Goal: Contribute content: Contribute content

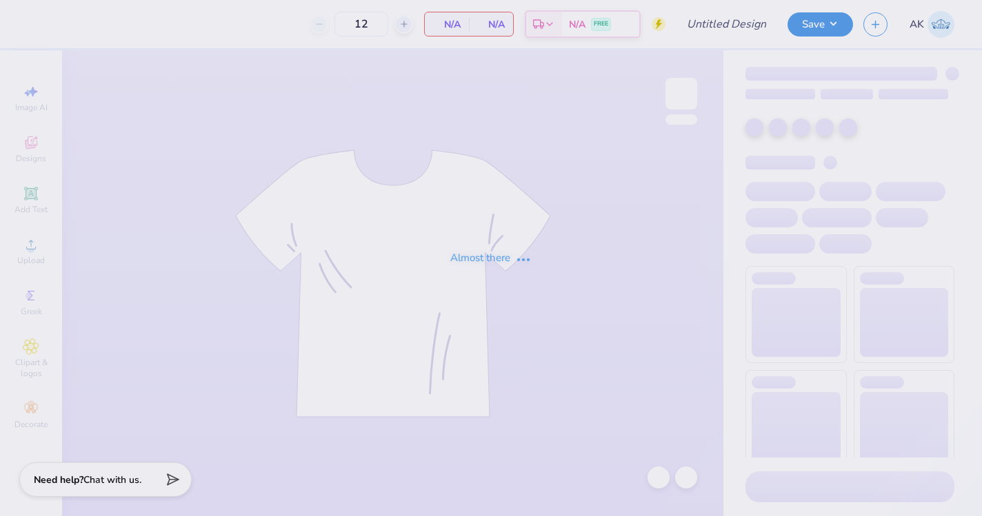
type input "dsig x piphi homecoming"
type input "175"
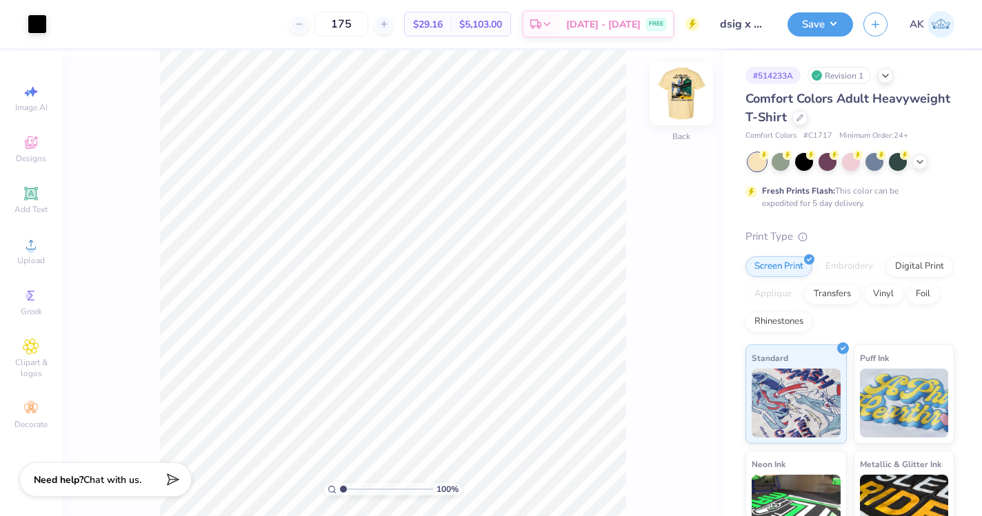
click at [684, 96] on img at bounding box center [680, 93] width 55 height 55
click at [672, 93] on img at bounding box center [680, 93] width 55 height 55
click at [917, 165] on icon at bounding box center [919, 160] width 11 height 11
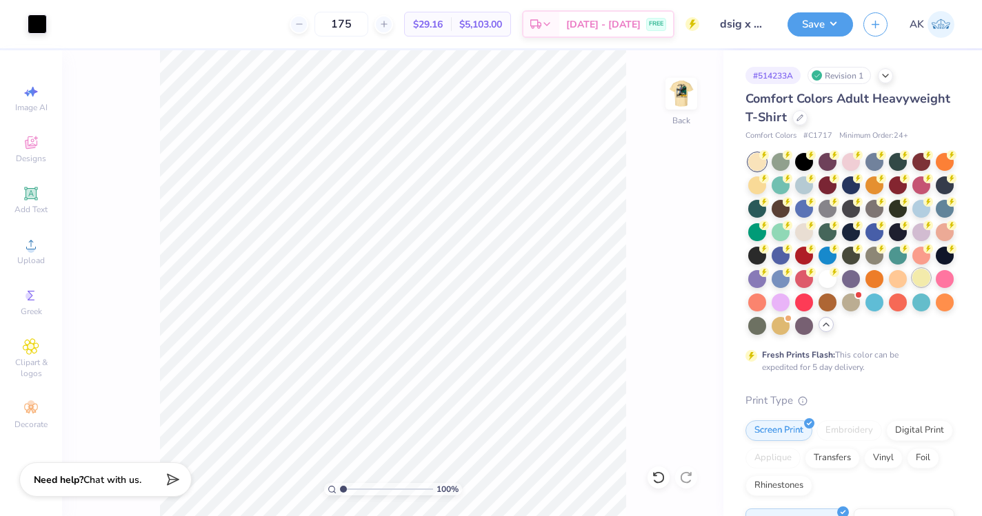
click at [922, 272] on div at bounding box center [921, 278] width 18 height 18
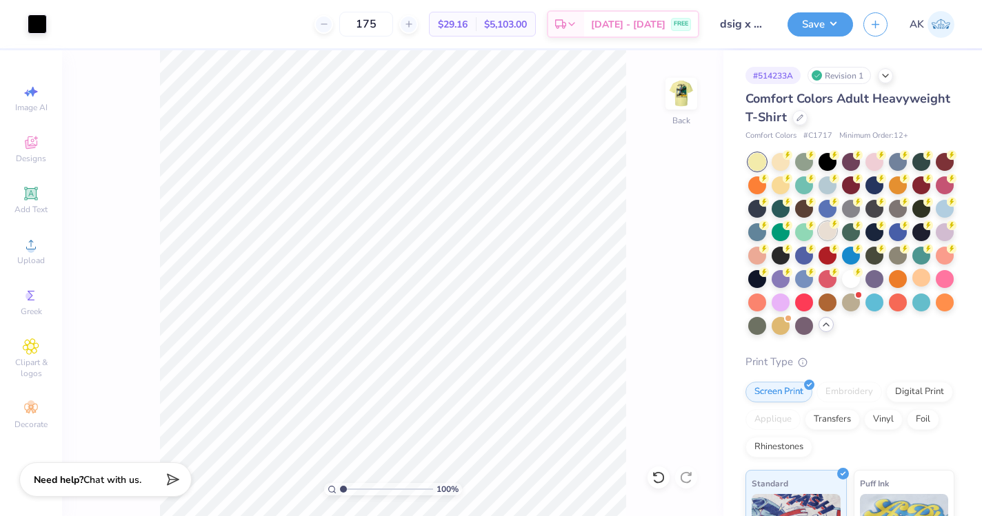
click at [829, 229] on div at bounding box center [827, 231] width 18 height 18
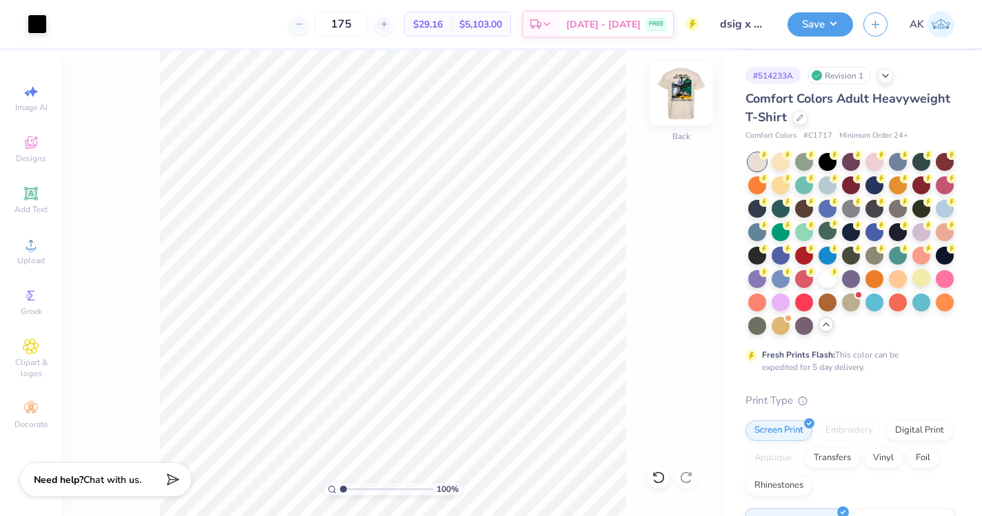
click at [689, 109] on img at bounding box center [680, 93] width 55 height 55
click at [689, 108] on img at bounding box center [681, 94] width 28 height 28
click at [943, 208] on div at bounding box center [944, 208] width 18 height 18
click at [684, 100] on img at bounding box center [680, 93] width 55 height 55
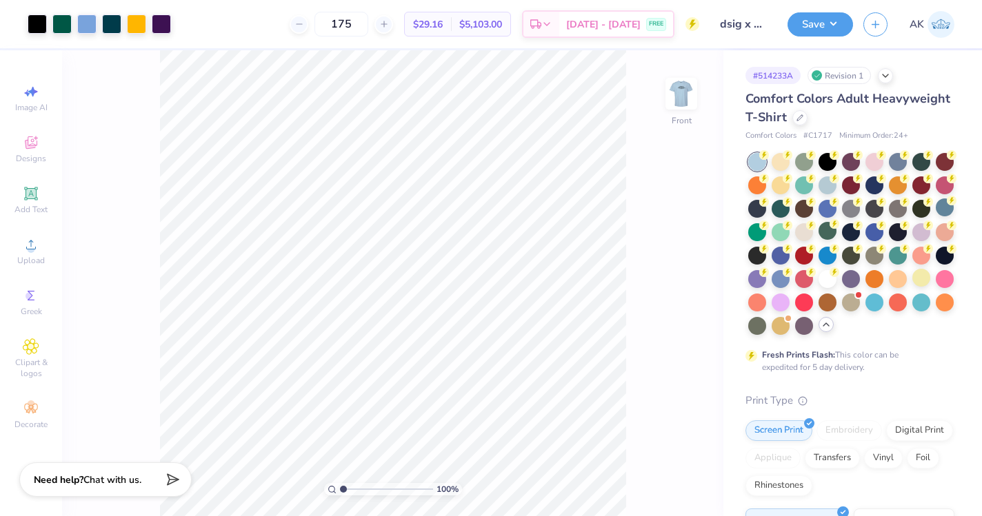
click at [684, 100] on img at bounding box center [681, 94] width 28 height 28
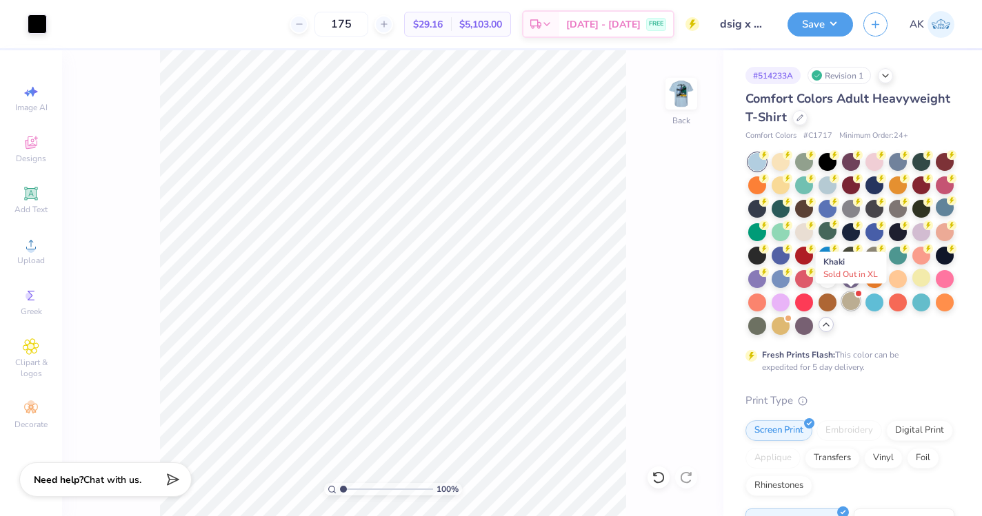
click at [852, 302] on div at bounding box center [851, 301] width 18 height 18
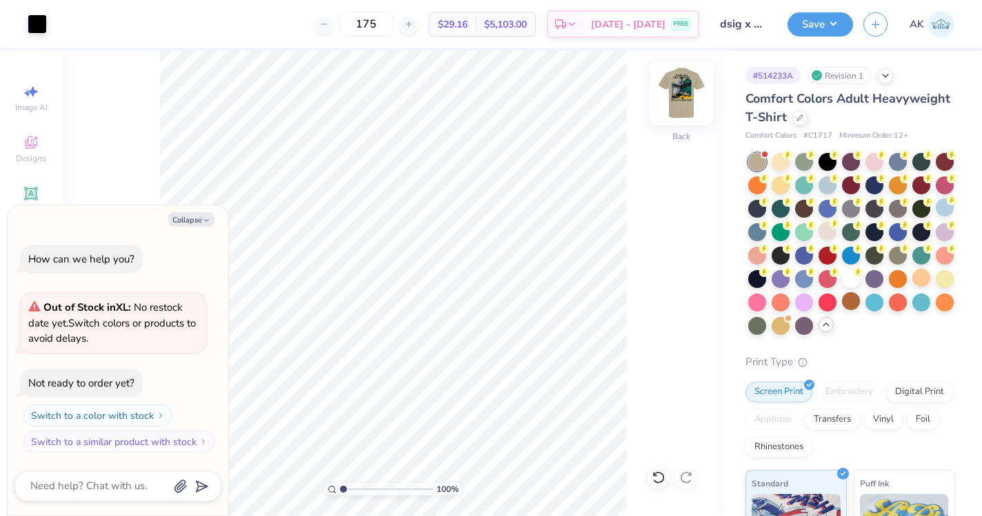
click at [681, 99] on img at bounding box center [680, 93] width 55 height 55
click at [681, 99] on img at bounding box center [681, 94] width 28 height 28
click at [778, 163] on div at bounding box center [780, 161] width 18 height 18
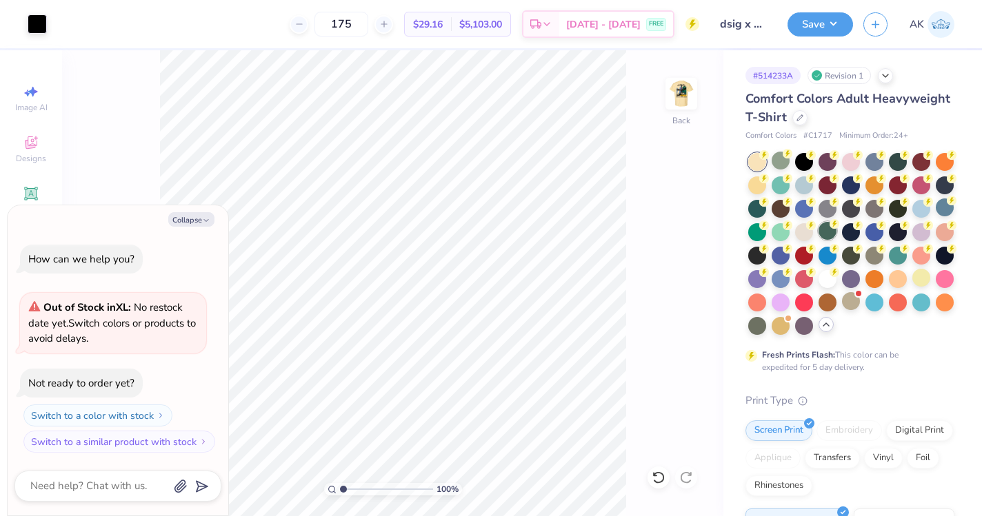
click at [826, 232] on div at bounding box center [827, 231] width 18 height 18
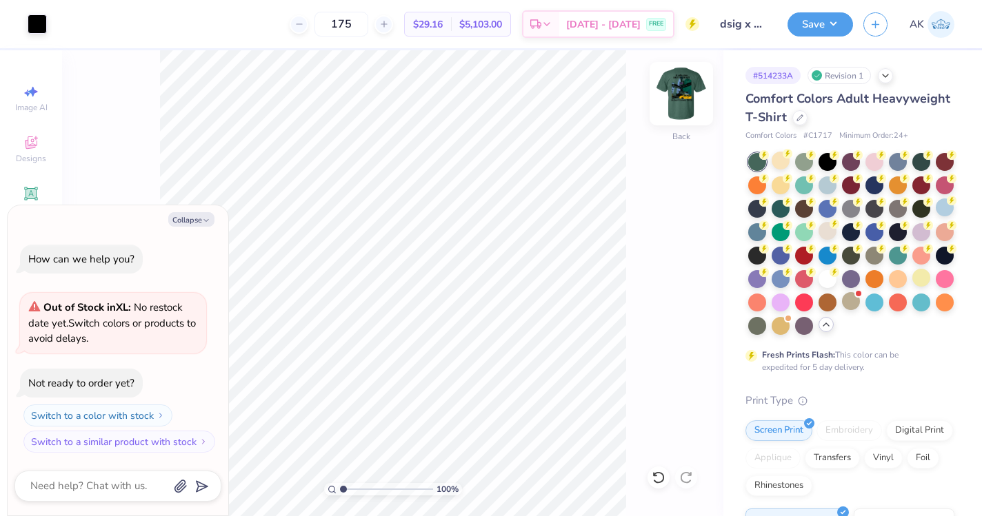
click at [679, 102] on img at bounding box center [680, 93] width 55 height 55
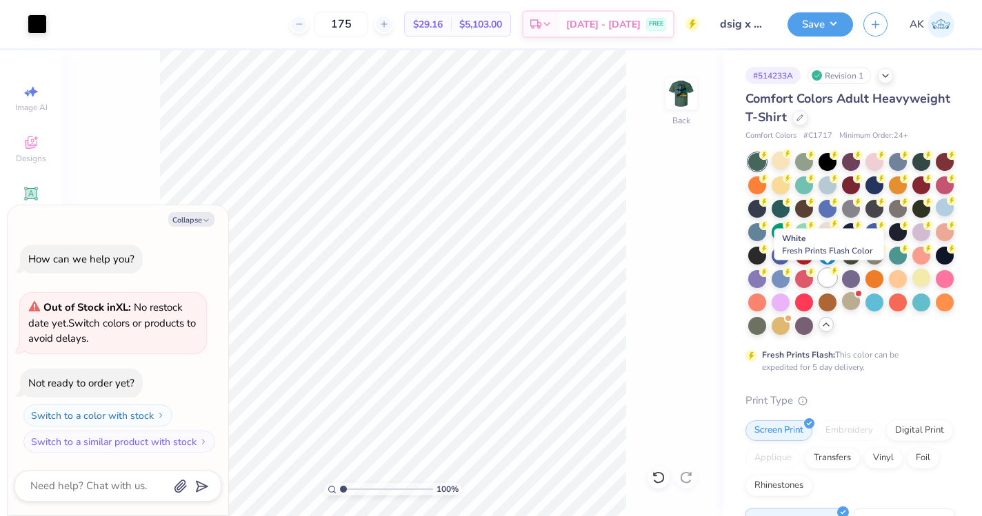
click at [827, 278] on div at bounding box center [827, 278] width 18 height 18
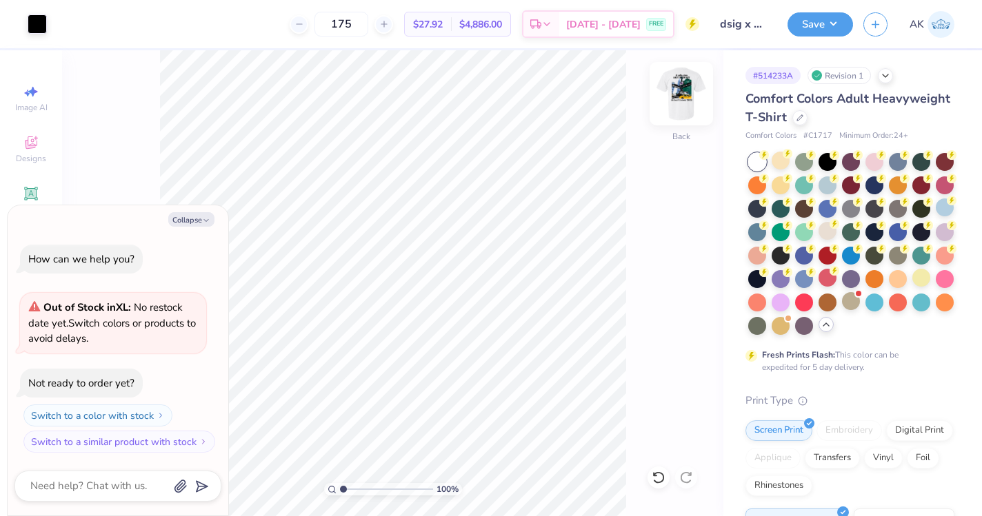
click at [687, 98] on img at bounding box center [680, 93] width 55 height 55
click at [687, 98] on img at bounding box center [681, 94] width 28 height 28
click at [853, 278] on div at bounding box center [851, 278] width 18 height 18
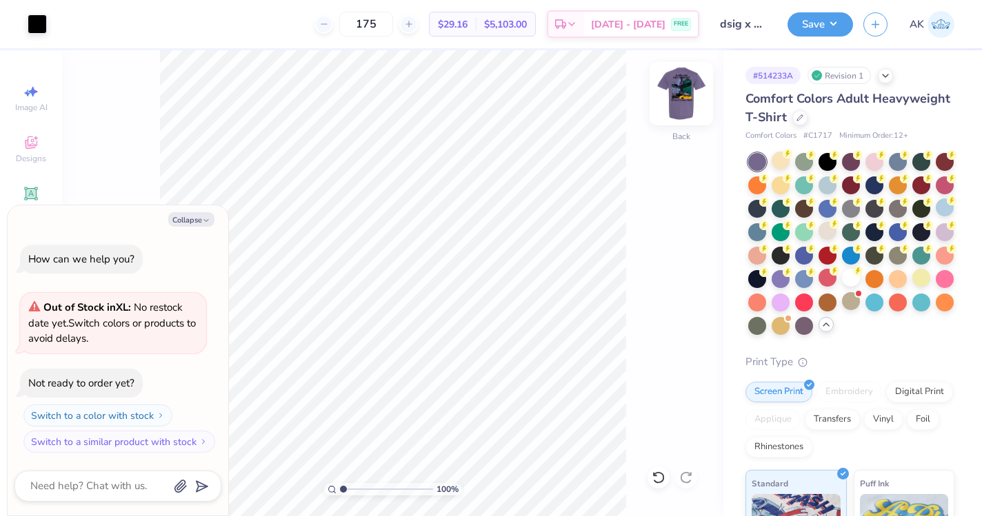
click at [683, 94] on img at bounding box center [680, 93] width 55 height 55
click at [683, 95] on img at bounding box center [680, 93] width 55 height 55
click at [778, 332] on div at bounding box center [780, 325] width 18 height 18
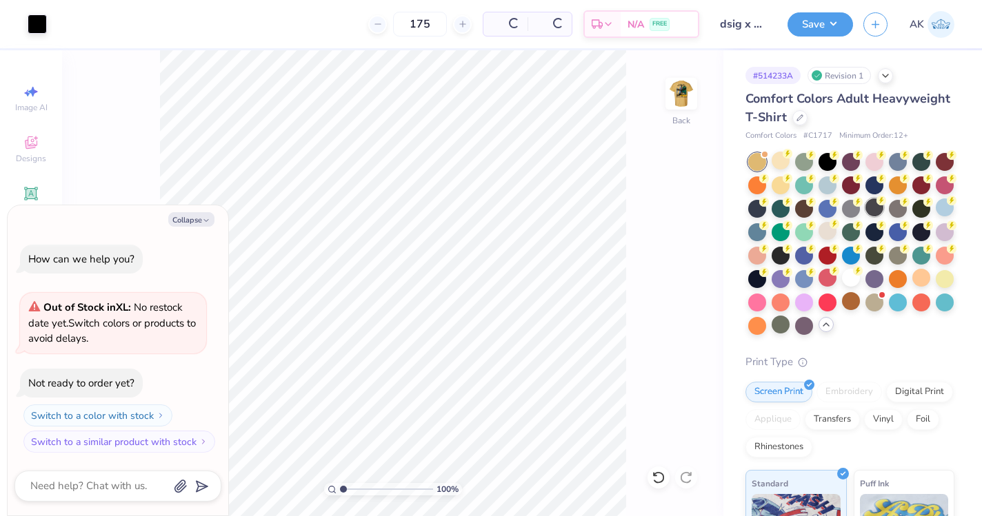
scroll to position [76, 0]
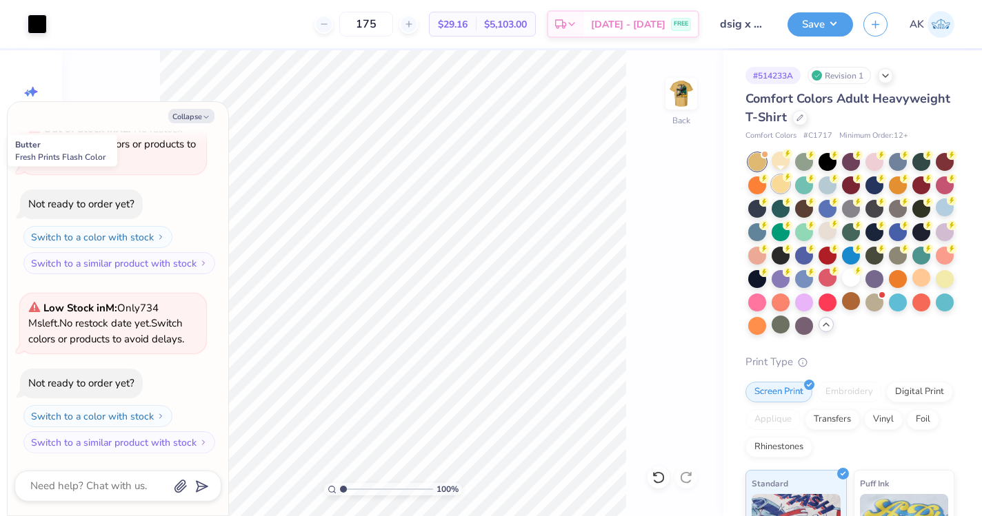
click at [775, 188] on div at bounding box center [780, 184] width 18 height 18
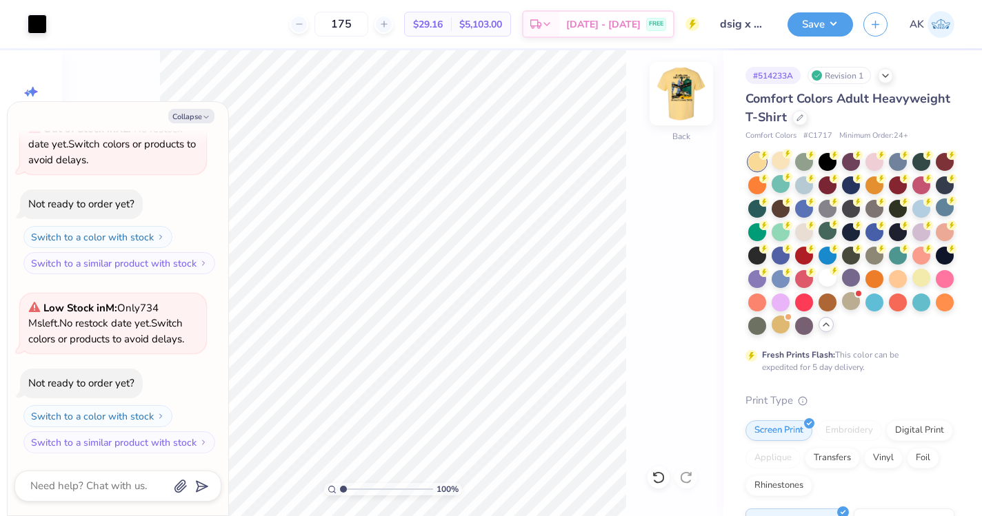
click at [675, 85] on img at bounding box center [680, 93] width 55 height 55
click at [675, 85] on img at bounding box center [681, 94] width 28 height 28
click at [795, 227] on div at bounding box center [804, 231] width 18 height 18
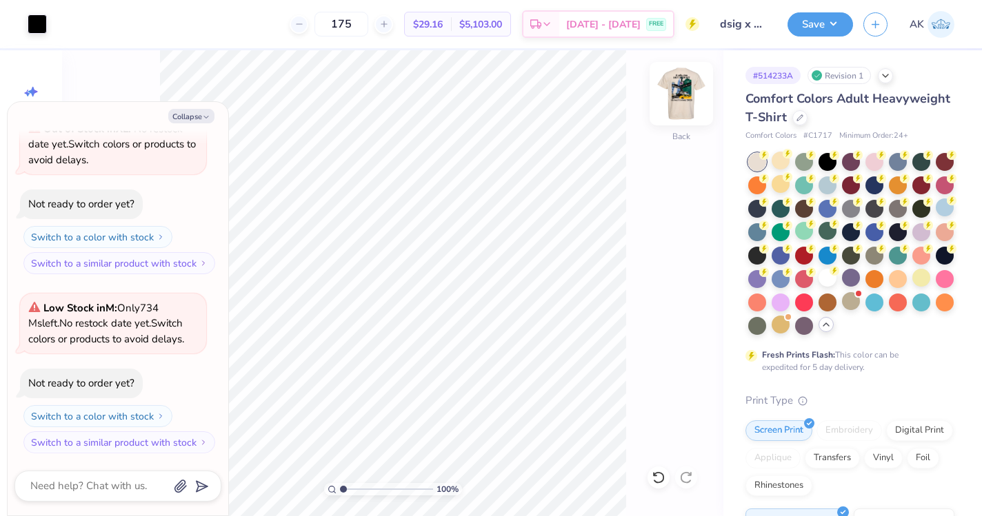
click at [680, 92] on img at bounding box center [680, 93] width 55 height 55
click at [680, 92] on img at bounding box center [681, 94] width 28 height 28
click at [662, 474] on icon at bounding box center [658, 477] width 12 height 12
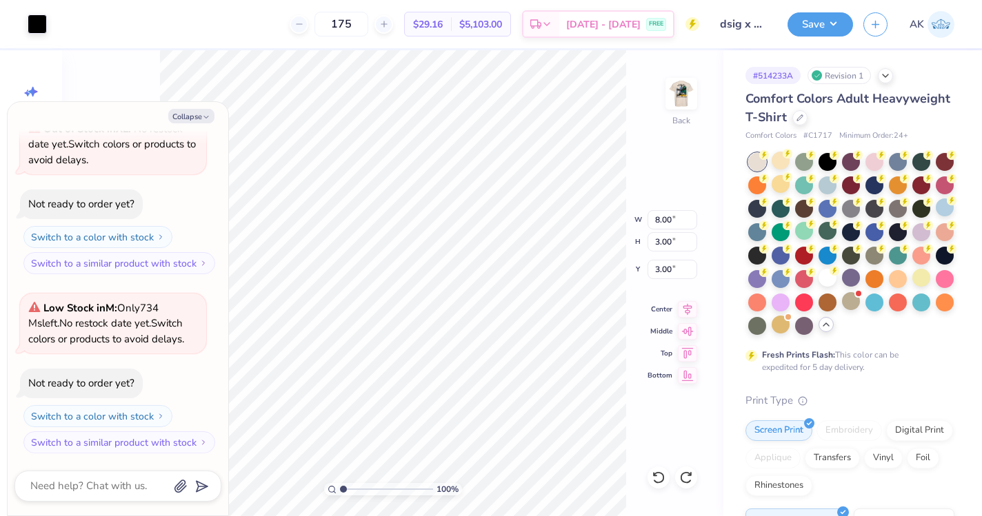
type textarea "x"
type input "3.97"
type input "1.49"
click at [37, 28] on div at bounding box center [37, 22] width 19 height 19
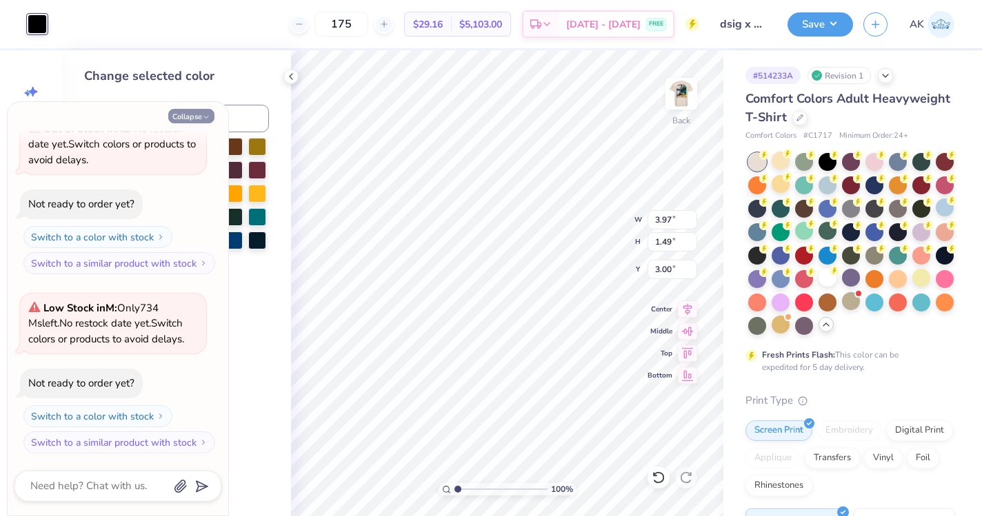
click at [204, 116] on polyline "button" at bounding box center [206, 117] width 4 height 2
type textarea "x"
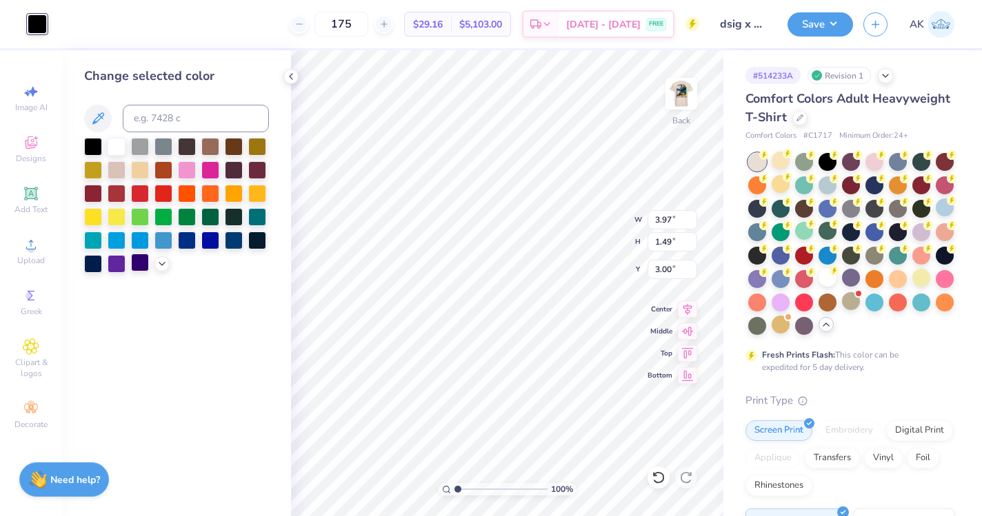
click at [140, 255] on div at bounding box center [140, 263] width 18 height 18
click at [672, 86] on img at bounding box center [680, 93] width 55 height 55
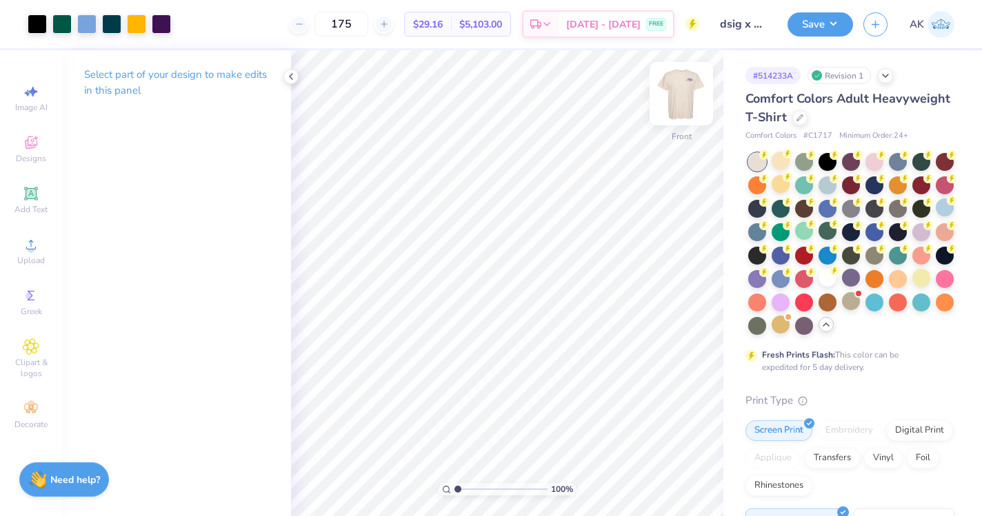
click at [671, 85] on img at bounding box center [680, 93] width 55 height 55
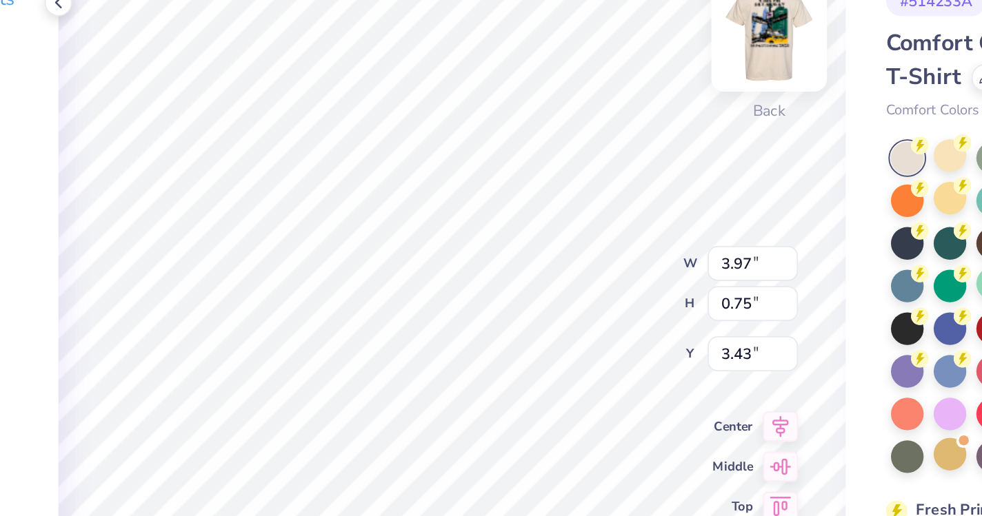
type input "4.87"
type input "3.80"
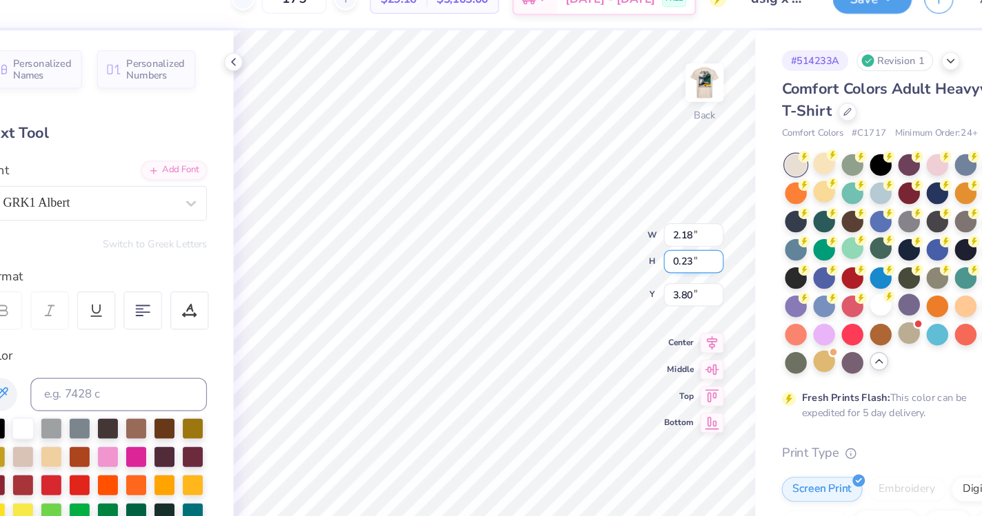
click at [586, 232] on div "100 % Back W 2.18 2.18 " H 0.23 0.23 " Y 3.80 3.80 " Center Middle Top Bottom" at bounding box center [507, 283] width 432 height 466
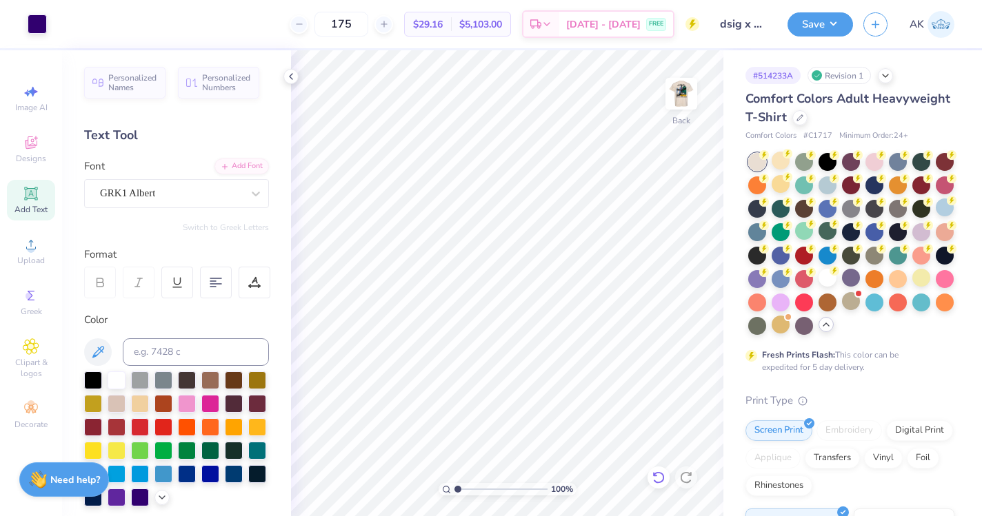
click at [660, 472] on icon at bounding box center [658, 478] width 14 height 14
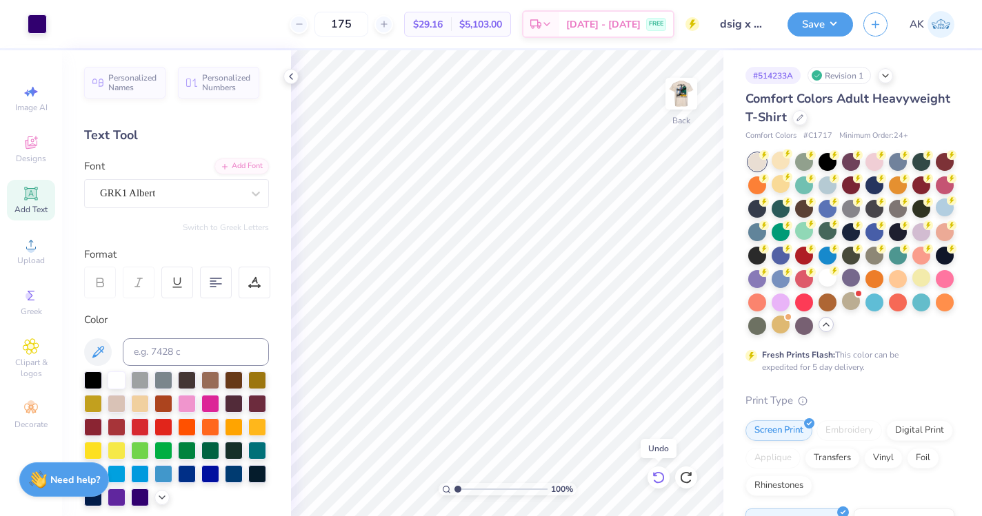
click at [660, 472] on icon at bounding box center [658, 478] width 14 height 14
type input "3.87"
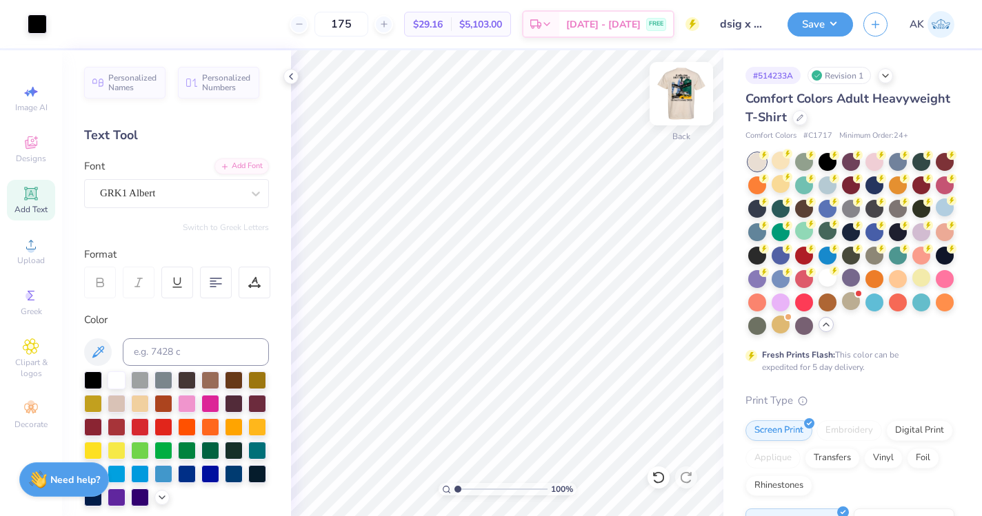
click at [682, 87] on img at bounding box center [680, 93] width 55 height 55
click at [119, 21] on div at bounding box center [111, 22] width 19 height 19
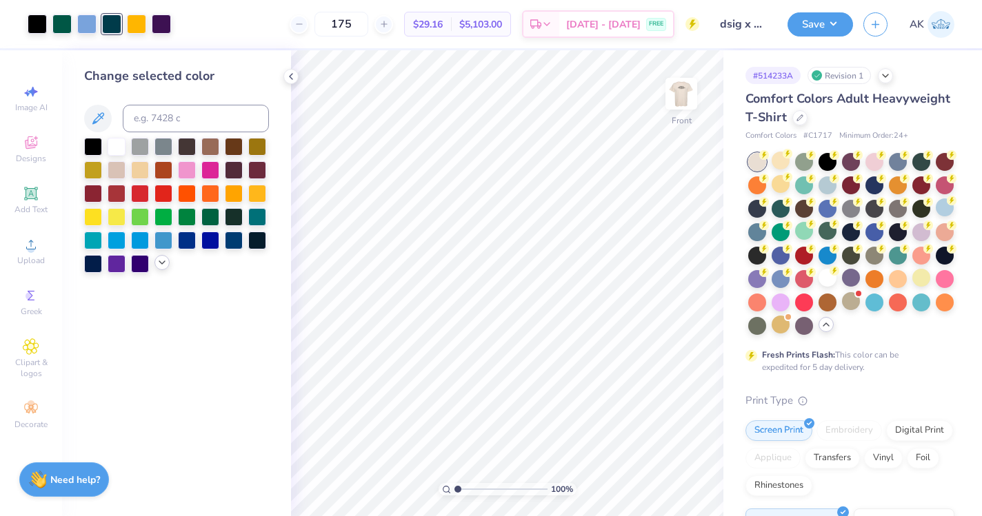
click at [158, 264] on icon at bounding box center [161, 262] width 11 height 11
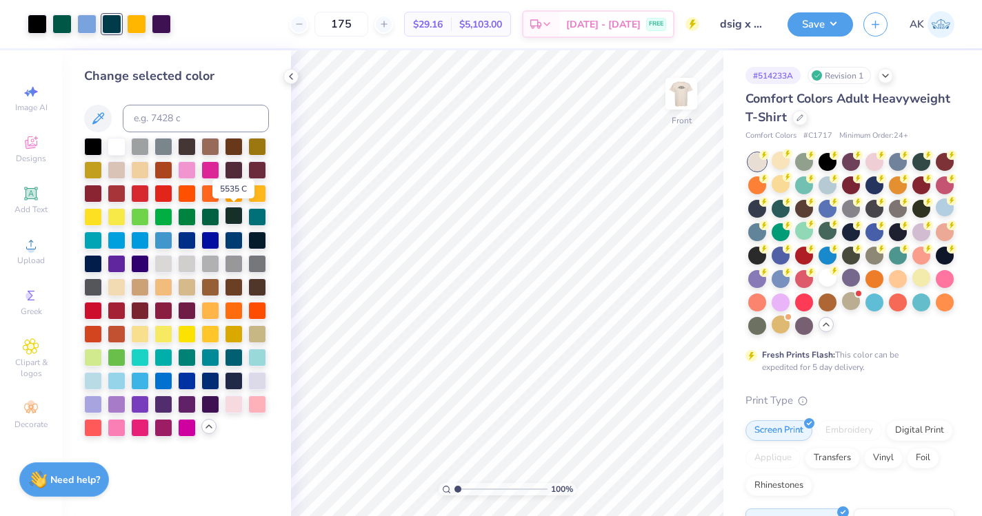
click at [232, 216] on div at bounding box center [234, 216] width 18 height 18
click at [63, 21] on div at bounding box center [61, 22] width 19 height 19
click at [234, 360] on div at bounding box center [234, 356] width 18 height 18
click at [653, 475] on icon at bounding box center [654, 474] width 3 height 3
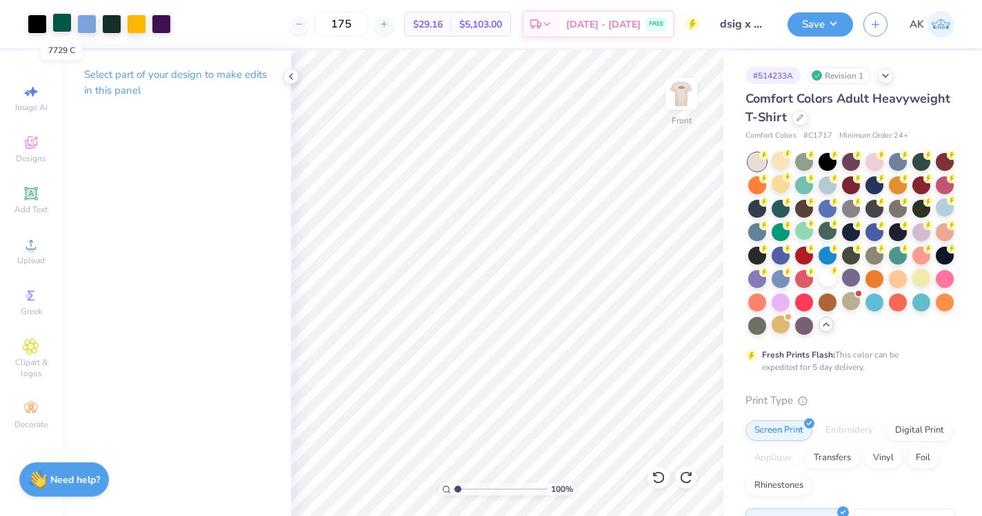
click at [59, 16] on div at bounding box center [61, 22] width 19 height 19
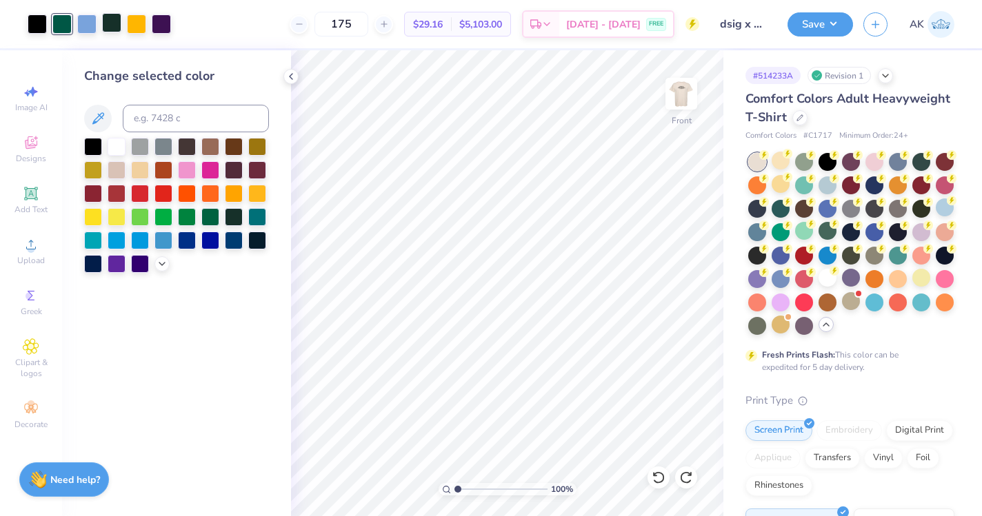
click at [119, 21] on div at bounding box center [111, 22] width 19 height 19
click at [163, 266] on icon at bounding box center [161, 262] width 11 height 11
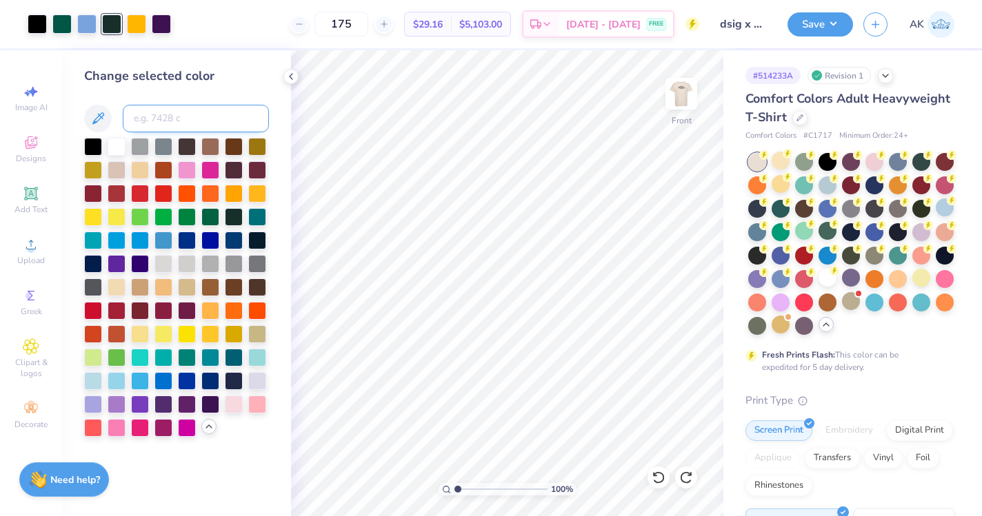
click at [146, 126] on input at bounding box center [196, 119] width 146 height 28
type input "7729"
click at [675, 106] on img at bounding box center [680, 93] width 55 height 55
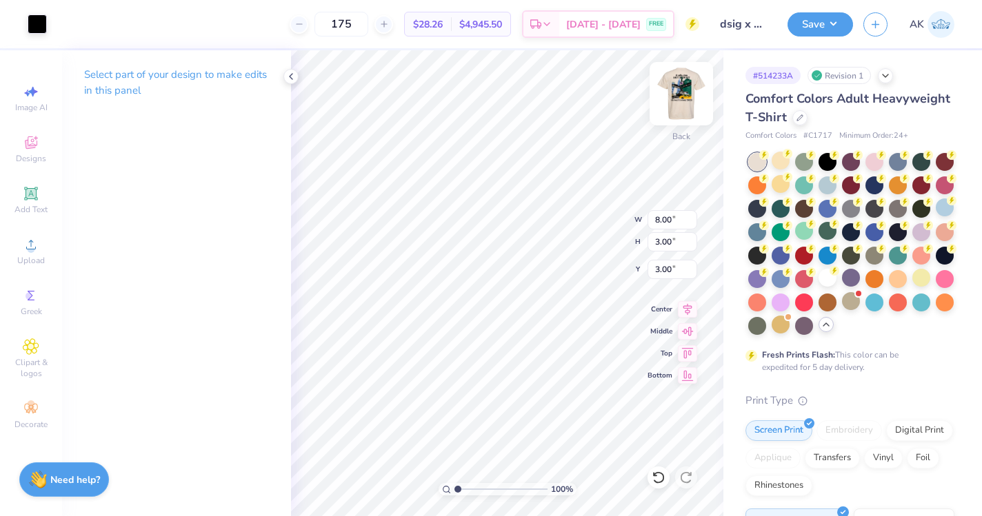
type input "5.06"
type input "1.90"
click at [586, 205] on div "100 % Back W 5.06 5.06 " H 1.90 1.90 " Y 3.00 3.00 " Center Middle Top Bottom" at bounding box center [507, 283] width 432 height 466
click at [45, 19] on div at bounding box center [37, 22] width 19 height 19
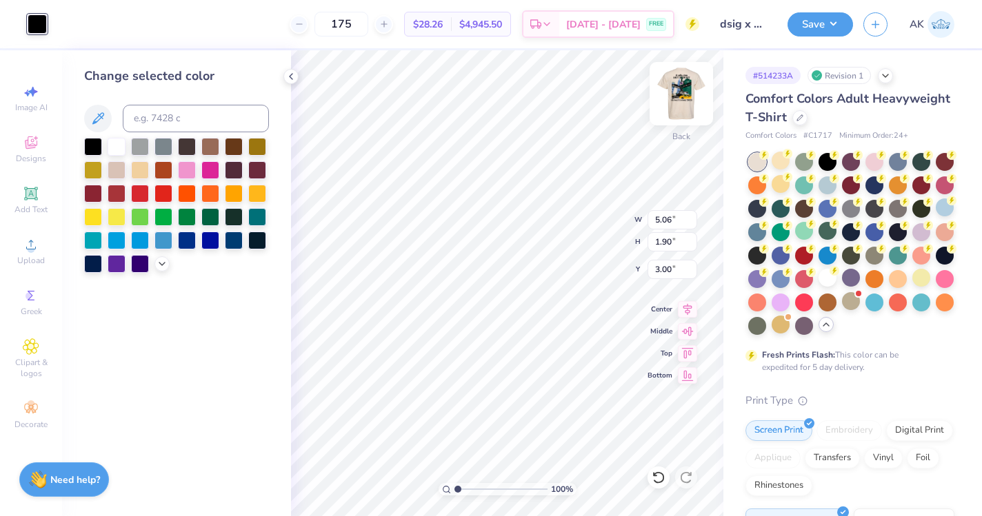
click at [679, 90] on img at bounding box center [680, 93] width 55 height 55
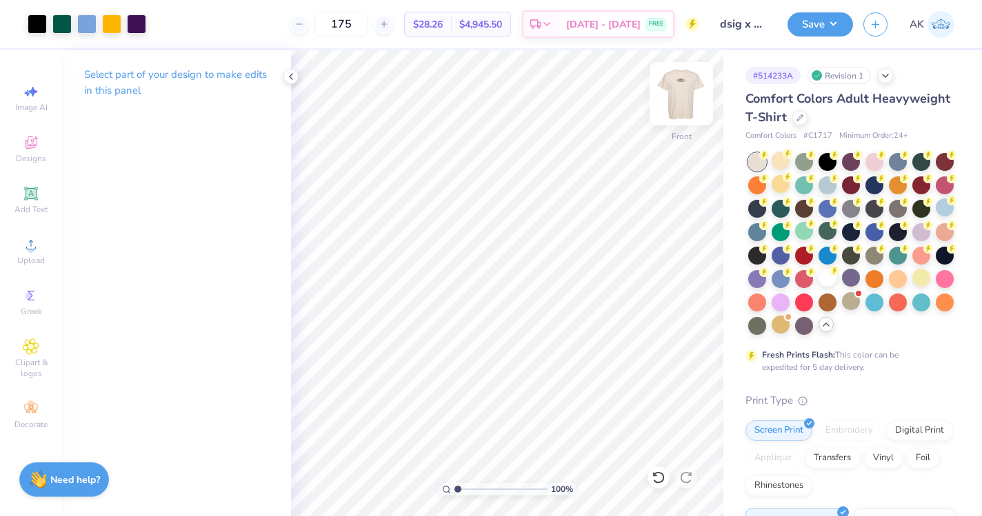
click at [684, 95] on img at bounding box center [680, 93] width 55 height 55
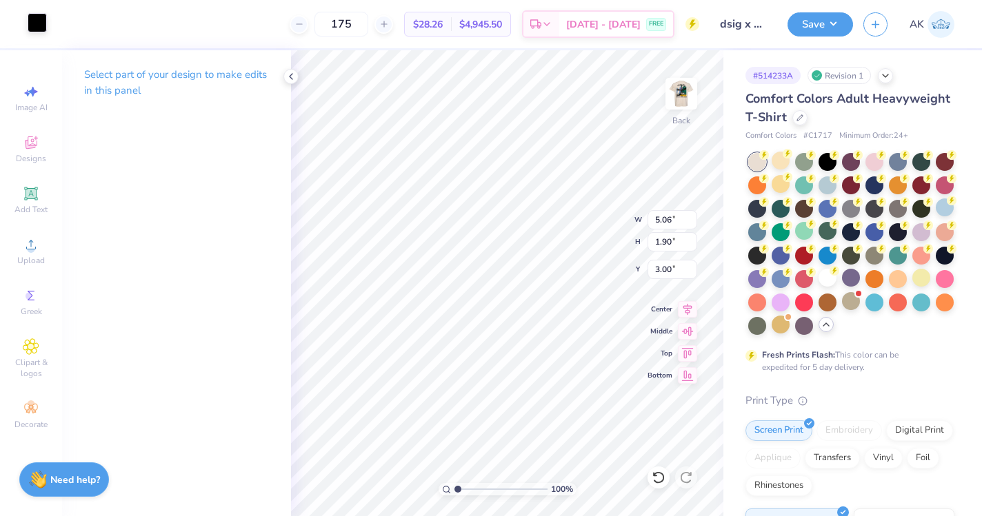
click at [37, 24] on div at bounding box center [37, 22] width 19 height 19
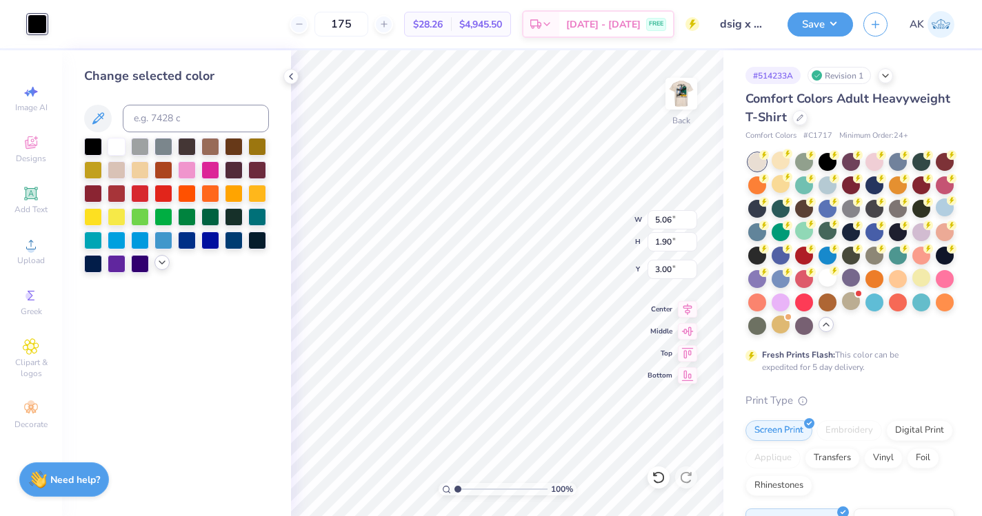
click at [163, 265] on icon at bounding box center [161, 262] width 11 height 11
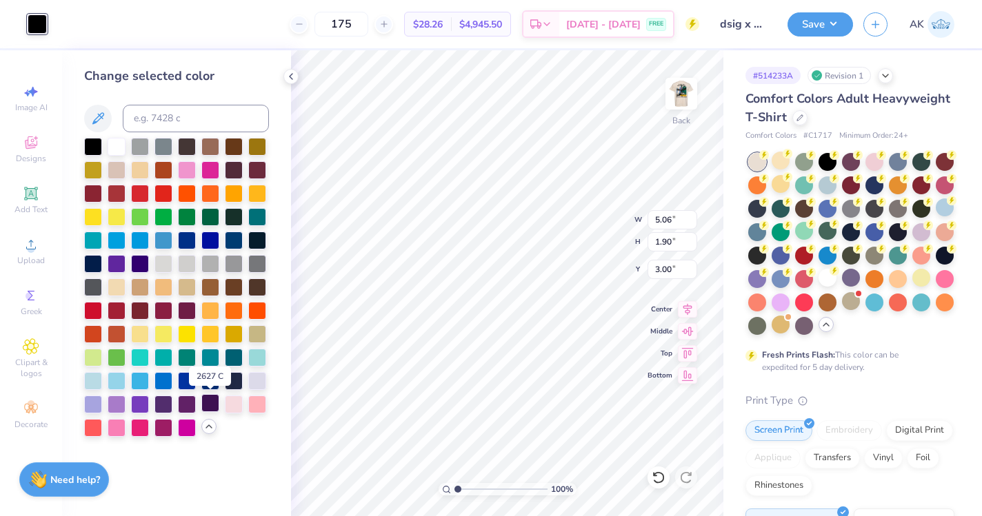
click at [207, 405] on div at bounding box center [210, 403] width 18 height 18
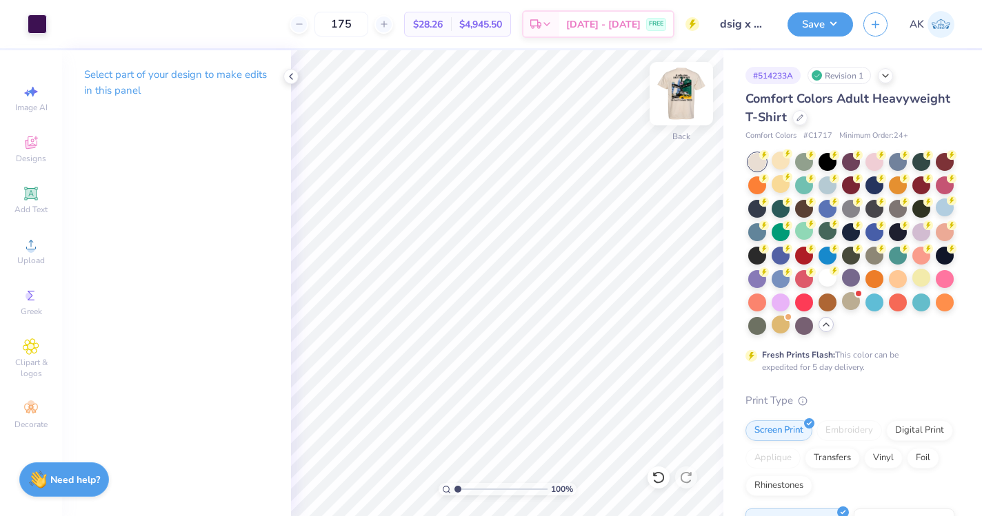
click at [686, 92] on img at bounding box center [680, 93] width 55 height 55
click at [685, 92] on img at bounding box center [680, 93] width 55 height 55
click at [832, 21] on button "Save" at bounding box center [819, 22] width 65 height 24
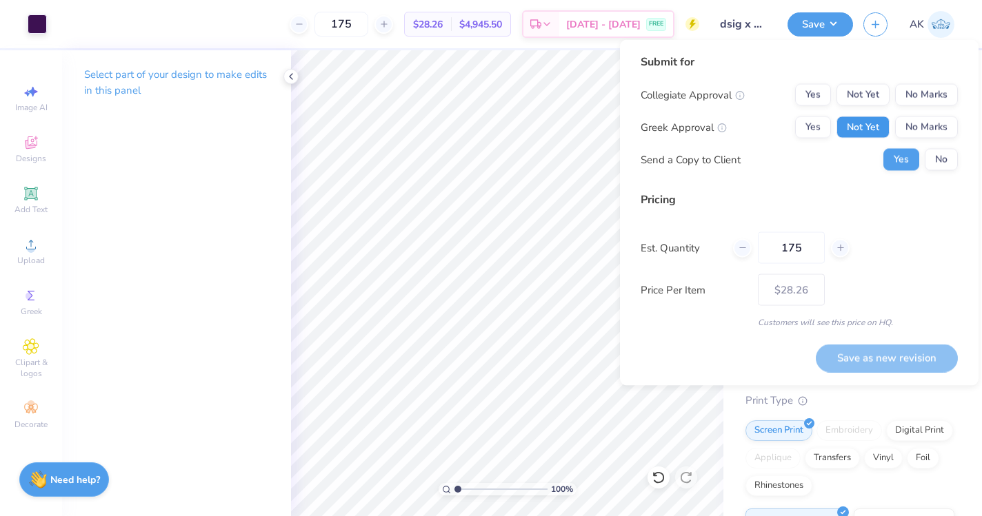
click at [857, 119] on button "Not Yet" at bounding box center [862, 127] width 53 height 22
click at [857, 83] on div "Submit for Collegiate Approval Yes Not Yet No Marks Greek Approval Yes Not Yet …" at bounding box center [798, 118] width 317 height 128
click at [859, 94] on button "Not Yet" at bounding box center [862, 95] width 53 height 22
click at [866, 356] on button "Save as new revision" at bounding box center [886, 358] width 142 height 28
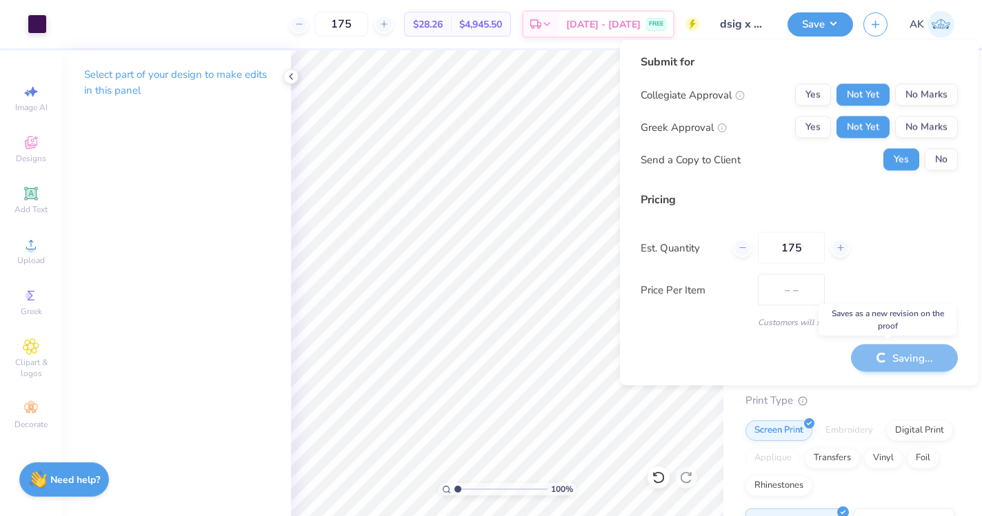
type input "$28.26"
